Goal: Information Seeking & Learning: Understand process/instructions

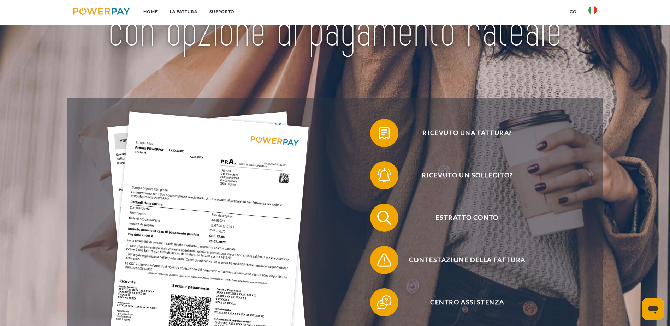
scroll to position [106, 0]
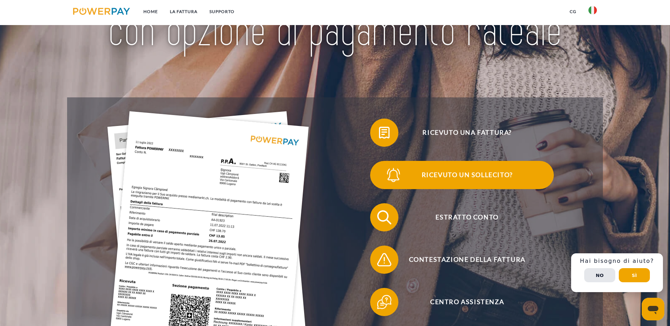
click at [541, 161] on span "Ricevuto un sollecito?" at bounding box center [466, 175] width 173 height 28
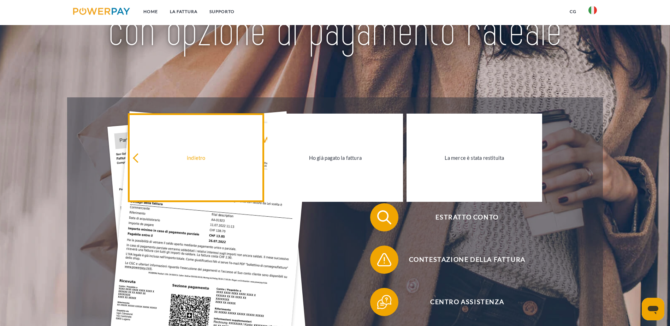
click at [136, 160] on icon at bounding box center [138, 159] width 10 height 10
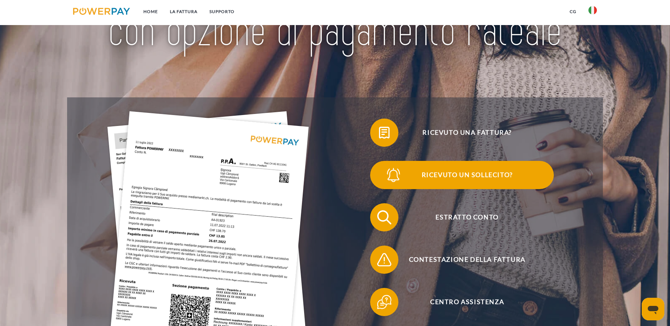
click at [484, 161] on span "Ricevuto un sollecito?" at bounding box center [466, 175] width 173 height 28
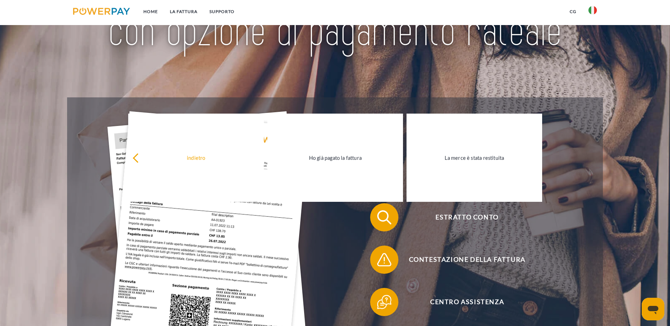
click at [61, 221] on header "Home LA FATTURA [GEOGRAPHIC_DATA]" at bounding box center [335, 162] width 670 height 537
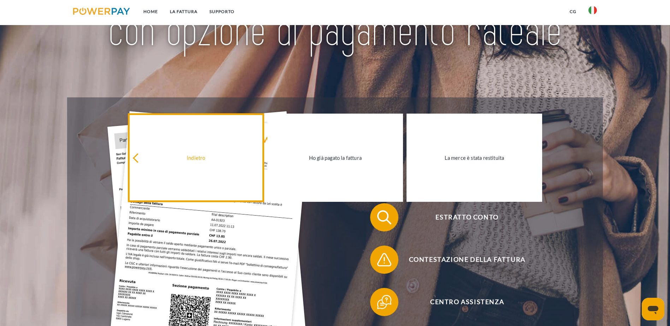
click at [137, 163] on div "indietro" at bounding box center [195, 158] width 127 height 10
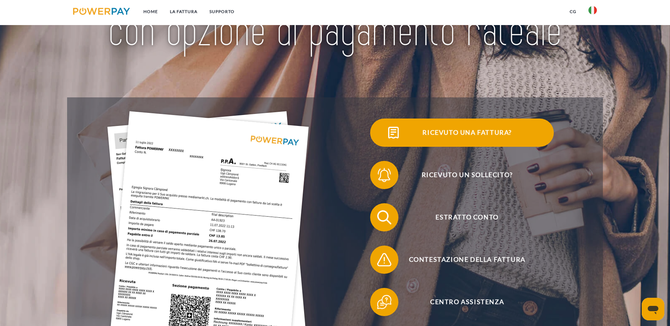
click at [384, 142] on img at bounding box center [393, 133] width 18 height 18
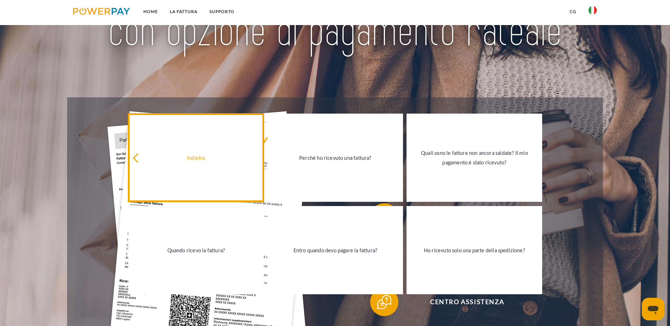
click at [144, 163] on div "indietro" at bounding box center [195, 158] width 127 height 10
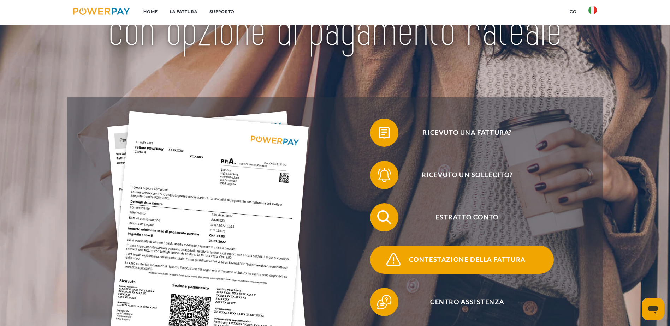
click at [493, 246] on span "Contestazione della fattura" at bounding box center [466, 260] width 173 height 28
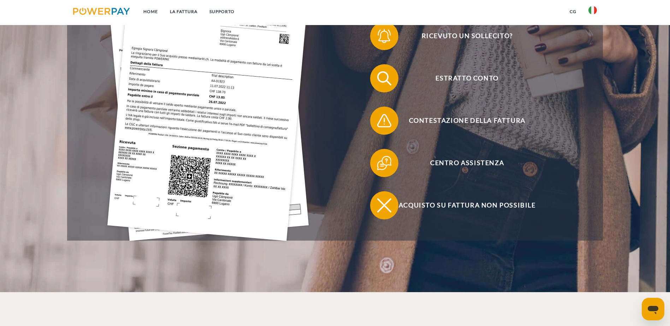
scroll to position [247, 0]
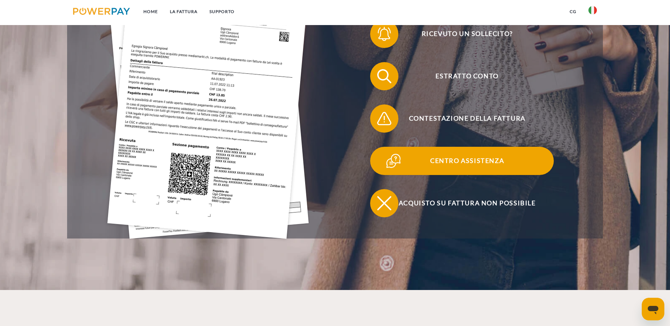
click at [380, 147] on span "Centro assistenza" at bounding box center [466, 161] width 173 height 28
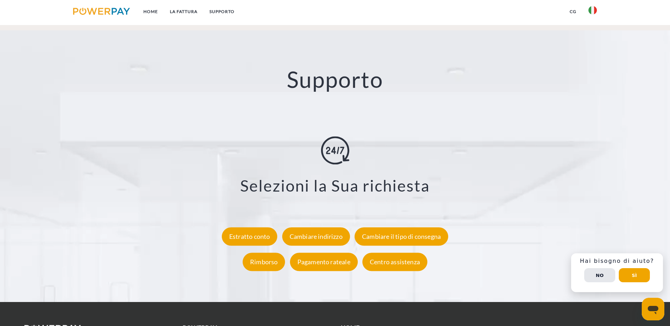
scroll to position [1305, 0]
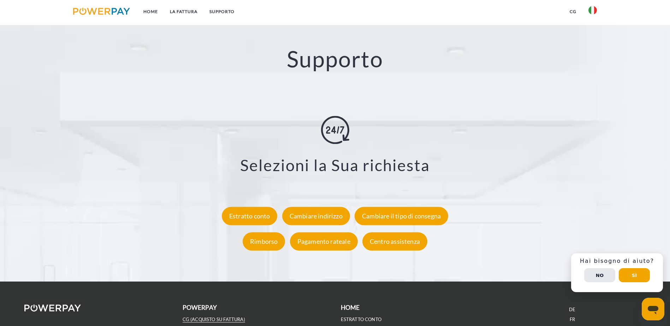
click at [212, 317] on link "CG (Acquisto su fattura)" at bounding box center [213, 320] width 62 height 6
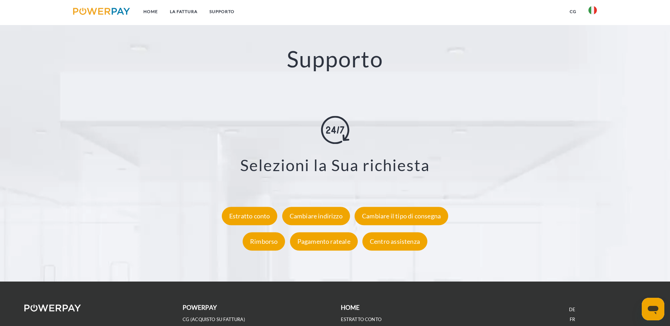
click at [234, 326] on link "CG (Conto Credito/Pagamento rateale)" at bounding box center [232, 329] width 101 height 6
